Goal: Task Accomplishment & Management: Use online tool/utility

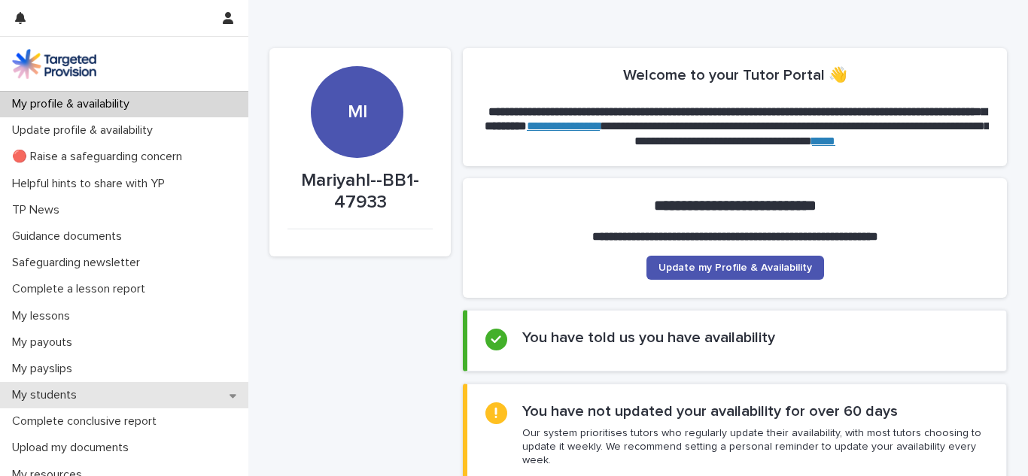
click at [42, 384] on div "My students" at bounding box center [124, 395] width 248 height 26
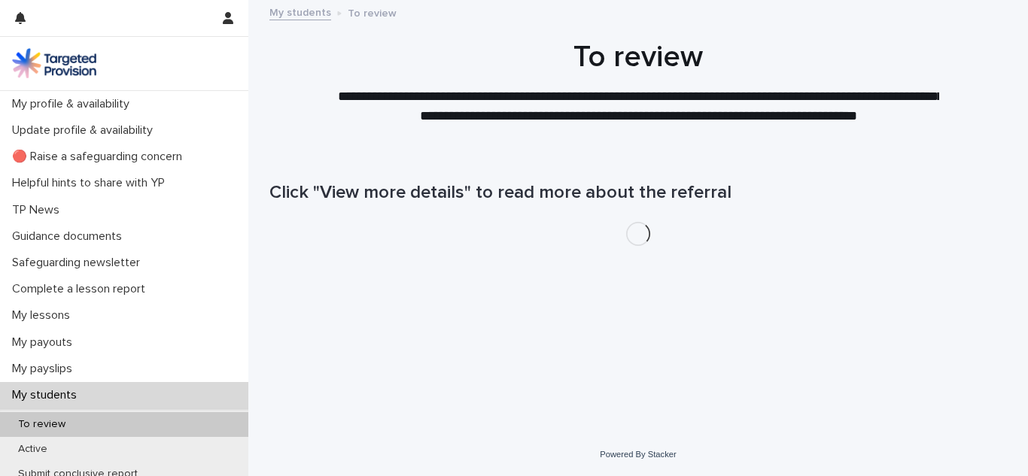
scroll to position [50, 0]
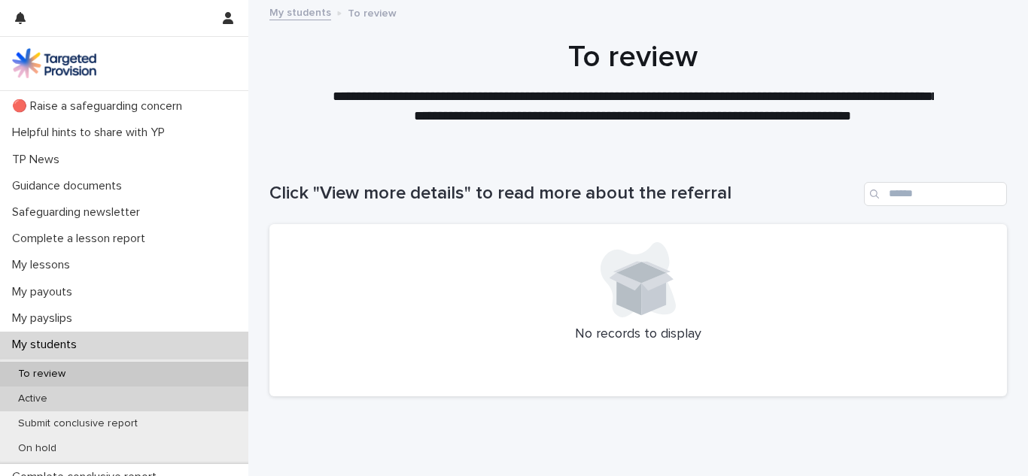
click at [27, 397] on p "Active" at bounding box center [32, 399] width 53 height 13
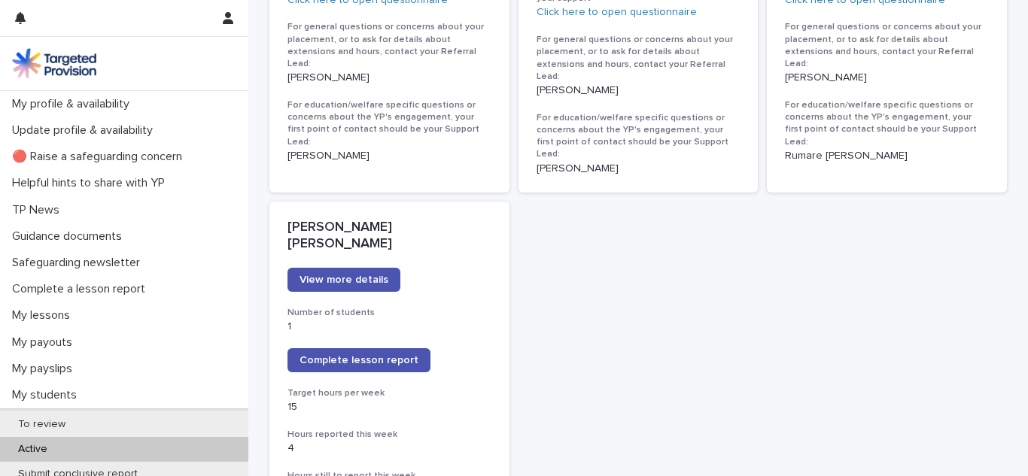
scroll to position [1053, 0]
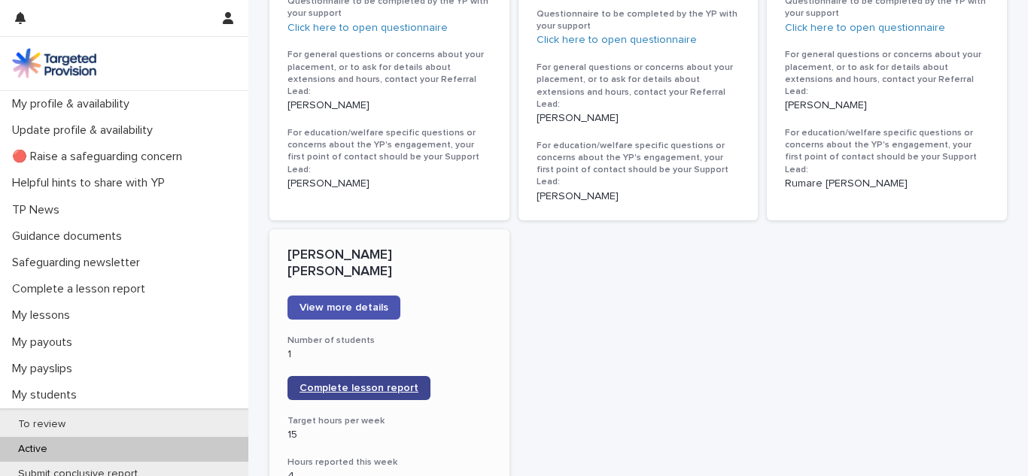
click at [292, 376] on link "Complete lesson report" at bounding box center [358, 388] width 143 height 24
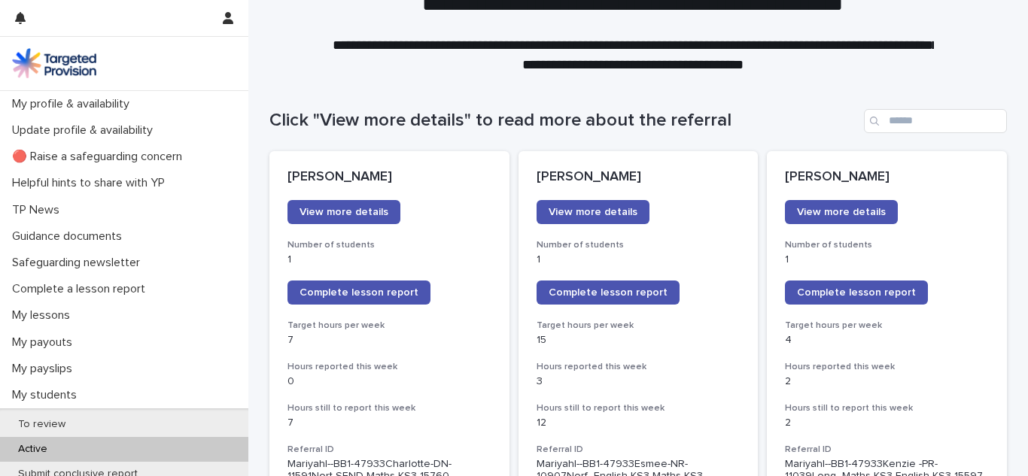
scroll to position [0, 0]
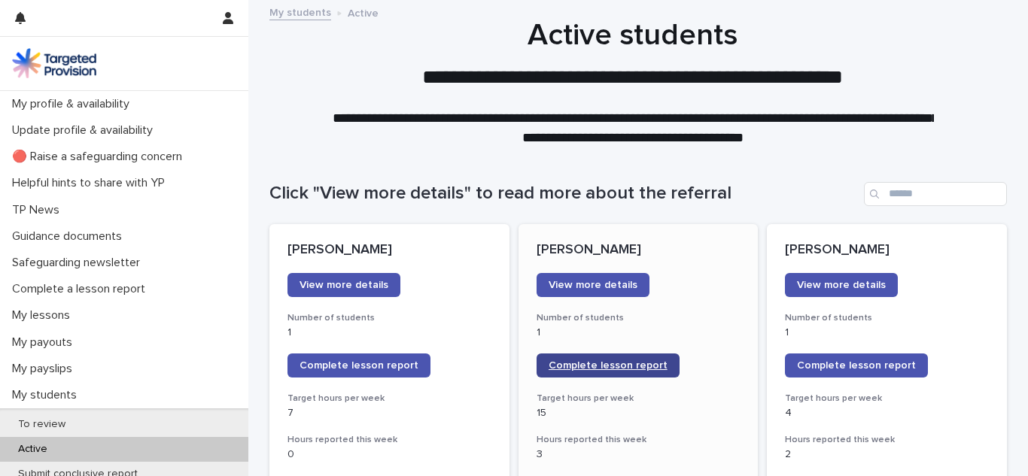
click at [540, 376] on link "Complete lesson report" at bounding box center [608, 366] width 143 height 24
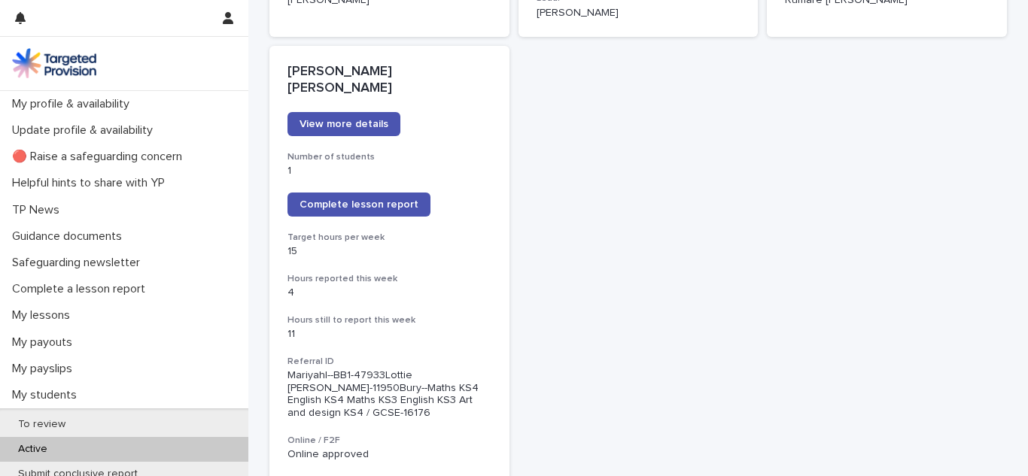
scroll to position [1229, 0]
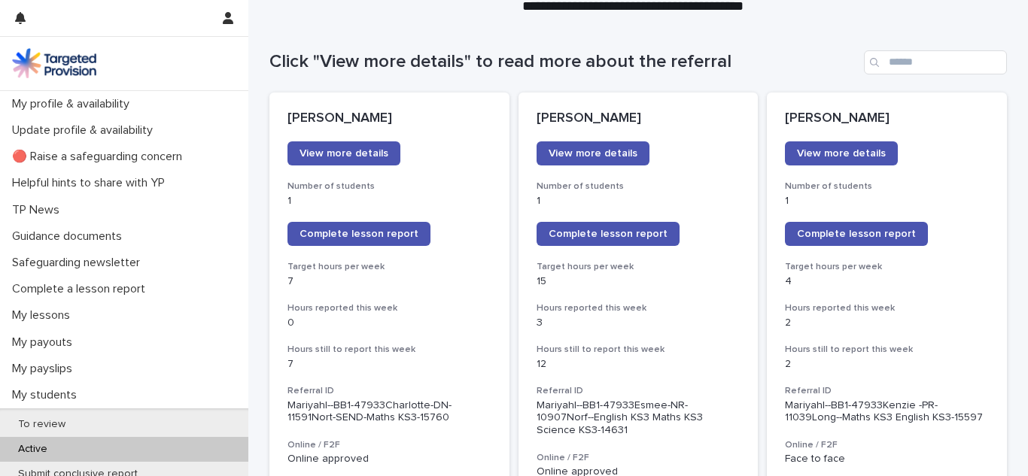
scroll to position [140, 0]
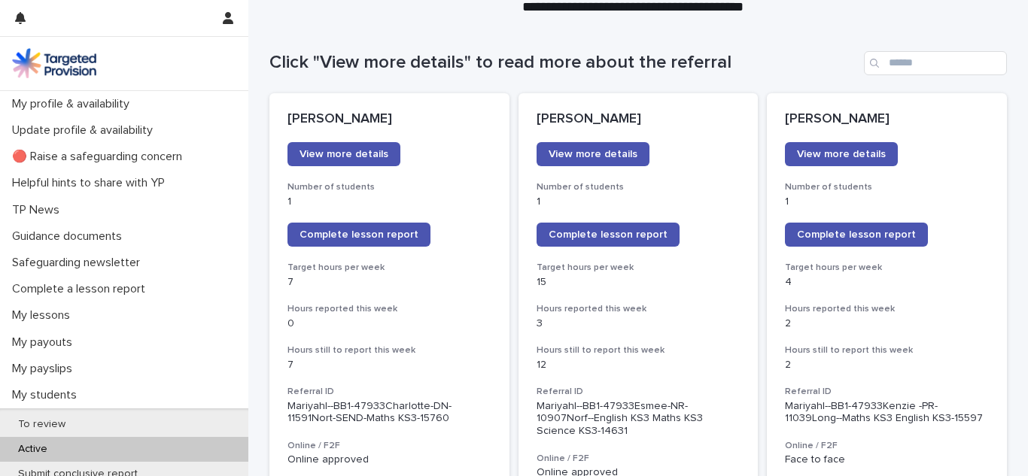
scroll to position [130, 0]
